Goal: Navigation & Orientation: Find specific page/section

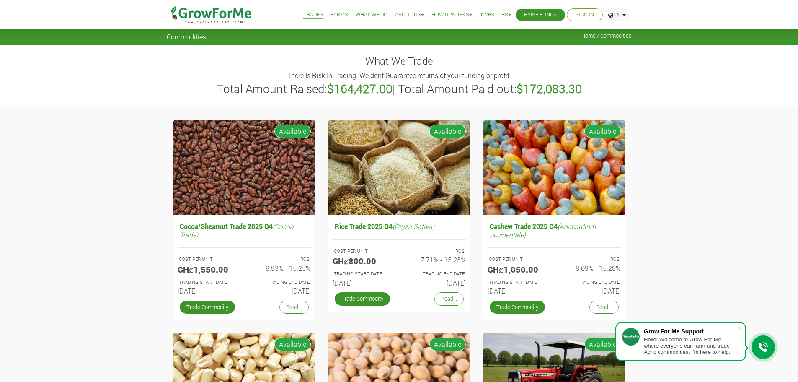
click at [334, 14] on link "Farms" at bounding box center [340, 14] width 18 height 9
